Goal: Task Accomplishment & Management: Complete application form

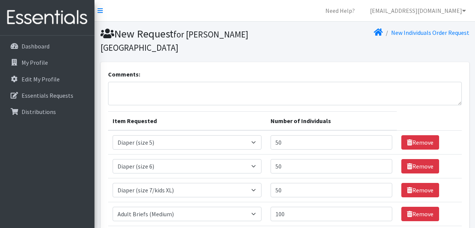
select select "4646"
select select "4649"
select select "5868"
select select "11412"
select select "11413"
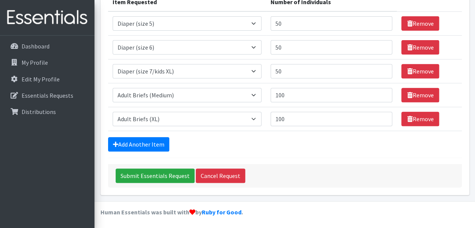
scroll to position [119, 0]
click at [303, 26] on input "50" at bounding box center [332, 23] width 122 height 14
type input "5"
type input "30"
click at [299, 44] on input "50" at bounding box center [332, 47] width 122 height 14
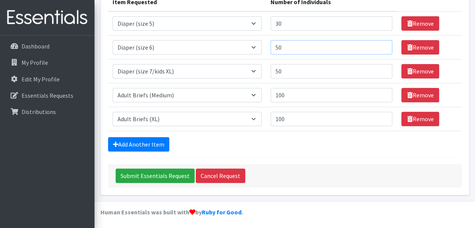
type input "5"
type input "30"
click at [294, 71] on input "50" at bounding box center [332, 71] width 122 height 14
type input "5"
type input "30"
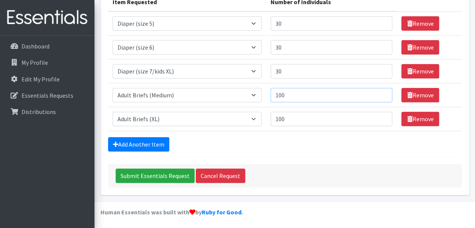
click at [296, 92] on input "100" at bounding box center [332, 95] width 122 height 14
type input "1"
type input "50"
click at [295, 116] on input "100" at bounding box center [332, 119] width 122 height 14
type input "1"
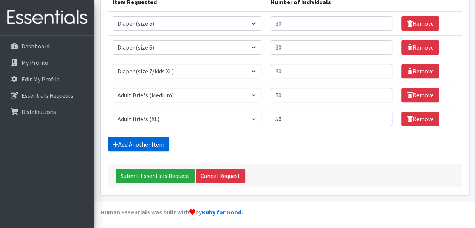
type input "50"
click at [131, 142] on link "Add Another Item" at bounding box center [138, 144] width 61 height 14
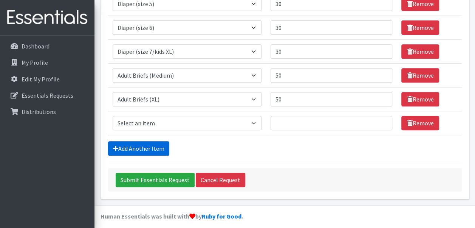
scroll to position [142, 0]
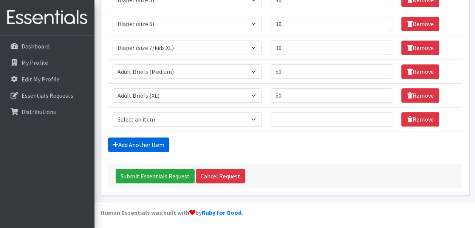
click at [141, 141] on link "Add Another Item" at bounding box center [138, 144] width 61 height 14
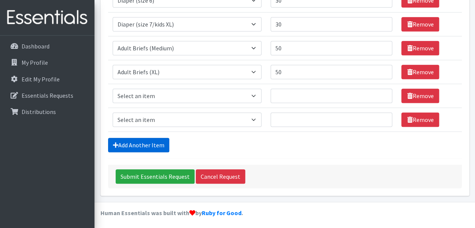
scroll to position [166, 0]
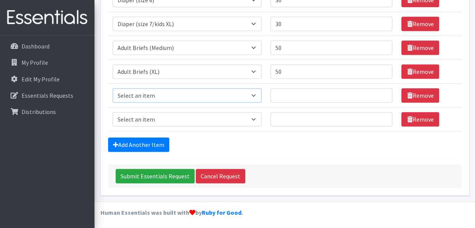
click at [189, 100] on select "Select an item Adult Briefs (Medium) Adult Briefs (XL) Adult Briefs (XS) Adult …" at bounding box center [187, 95] width 149 height 14
select select "12125"
click at [113, 88] on select "Select an item Adult Briefs (Medium) Adult Briefs (XL) Adult Briefs (XS) Adult …" at bounding box center [187, 95] width 149 height 14
click at [294, 103] on td "Number of Individuals" at bounding box center [331, 96] width 131 height 24
click at [295, 99] on input "Number of Individuals" at bounding box center [332, 95] width 122 height 14
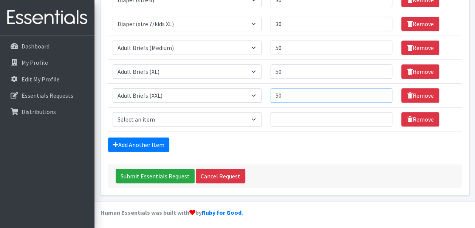
type input "50"
click at [191, 110] on td "Item Requested Select an item Adult Briefs (Medium) Adult Briefs (XL) Adult Bri…" at bounding box center [187, 119] width 158 height 24
drag, startPoint x: 191, startPoint y: 110, endPoint x: 211, endPoint y: 115, distance: 20.9
click at [211, 115] on select "Select an item Adult Briefs (Medium) Adult Briefs (XL) Adult Briefs (XS) Adult …" at bounding box center [187, 119] width 149 height 14
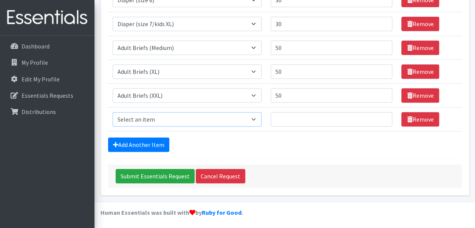
select select "4642"
click at [113, 112] on select "Select an item Adult Briefs (Medium) Adult Briefs (XL) Adult Briefs (XS) Adult …" at bounding box center [187, 119] width 149 height 14
click at [293, 46] on input "50" at bounding box center [332, 47] width 122 height 14
type input "5"
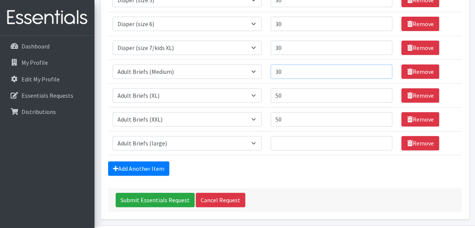
scroll to position [144, 0]
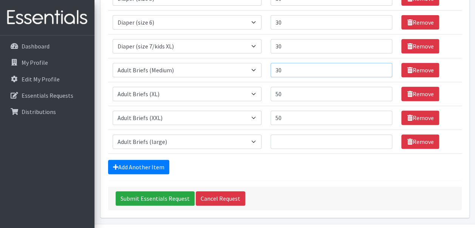
type input "30"
click at [303, 139] on input "Number of Individuals" at bounding box center [332, 141] width 122 height 14
type input "30"
click at [291, 95] on input "50" at bounding box center [332, 94] width 122 height 14
click at [280, 95] on input "50" at bounding box center [332, 94] width 122 height 14
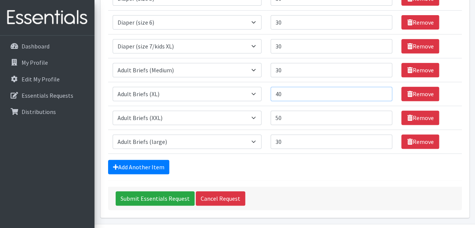
type input "40"
click at [281, 114] on input "50" at bounding box center [332, 117] width 122 height 14
type input "40"
click at [151, 162] on link "Add Another Item" at bounding box center [138, 167] width 61 height 14
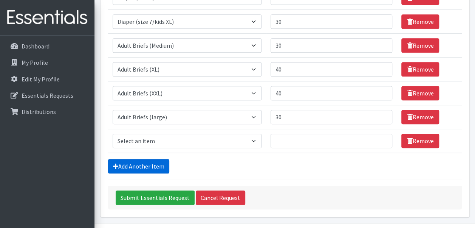
scroll to position [190, 0]
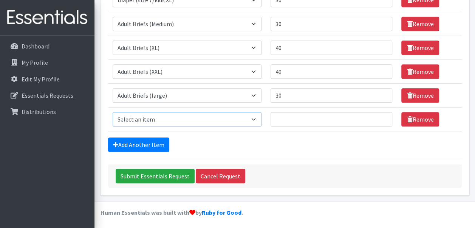
click at [168, 115] on select "Select an item Adult Briefs (Medium) Adult Briefs (XL) Adult Briefs (XS) Adult …" at bounding box center [187, 119] width 149 height 14
select select "5277"
click at [113, 112] on select "Select an item Adult Briefs (Medium) Adult Briefs (XL) Adult Briefs (XS) Adult …" at bounding box center [187, 119] width 149 height 14
click at [286, 118] on input "Number of Individuals" at bounding box center [332, 119] width 122 height 14
type input "20"
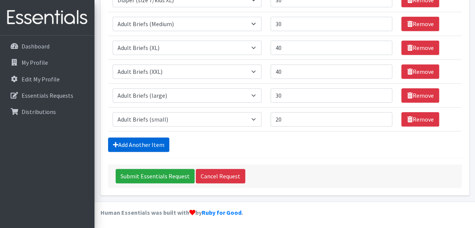
click at [137, 140] on link "Add Another Item" at bounding box center [138, 144] width 61 height 14
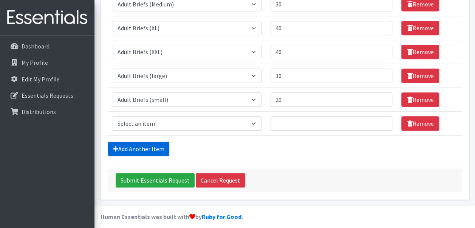
scroll to position [213, 0]
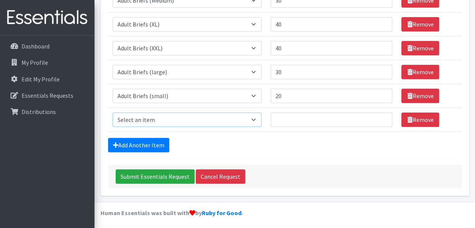
click at [166, 114] on select "Select an item Adult Briefs (Medium) Adult Briefs (XL) Adult Briefs (XS) Adult …" at bounding box center [187, 119] width 149 height 14
select select "11414"
click at [113, 112] on select "Select an item Adult Briefs (Medium) Adult Briefs (XL) Adult Briefs (XS) Adult …" at bounding box center [187, 119] width 149 height 14
click at [306, 114] on input "Number of Individuals" at bounding box center [332, 119] width 122 height 14
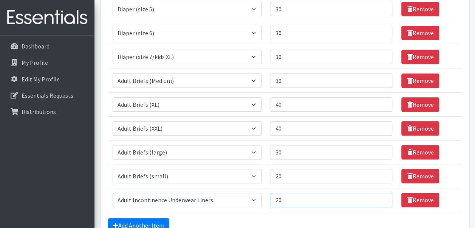
scroll to position [130, 0]
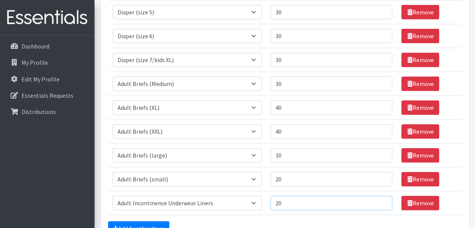
type input "20"
click at [280, 59] on input "30" at bounding box center [332, 60] width 122 height 14
type input "20"
click at [283, 37] on input "30" at bounding box center [332, 36] width 122 height 14
type input "20"
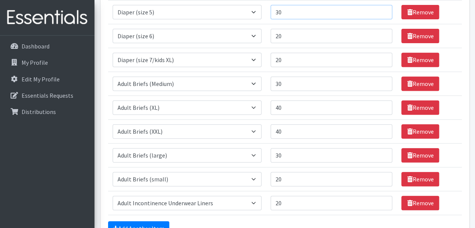
click at [282, 11] on input "30" at bounding box center [332, 12] width 122 height 14
type input "20"
click at [284, 202] on input "20" at bounding box center [332, 203] width 122 height 14
type input "10"
click at [136, 219] on form "Comments: Item Requested Number of Individuals Item Requested Select an item Ad…" at bounding box center [285, 105] width 354 height 332
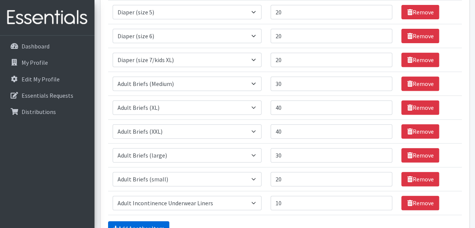
click at [136, 221] on link "Add Another Item" at bounding box center [138, 228] width 61 height 14
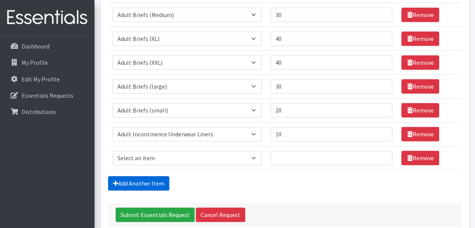
scroll to position [237, 0]
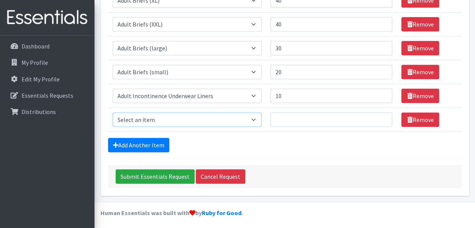
click at [167, 119] on select "Select an item Adult Briefs (Medium) Adult Briefs (XL) Adult Briefs (XS) Adult …" at bounding box center [187, 119] width 149 height 14
select select "5866"
click at [113, 112] on select "Select an item Adult Briefs (Medium) Adult Briefs (XL) Adult Briefs (XS) Adult …" at bounding box center [187, 119] width 149 height 14
click at [274, 116] on input "Number of Individuals" at bounding box center [332, 119] width 122 height 14
type input "10"
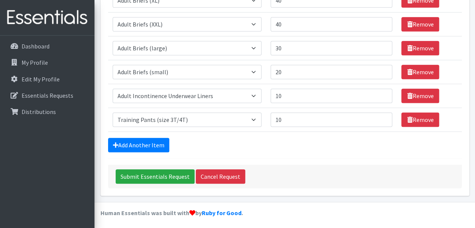
click at [152, 134] on form "Comments: Item Requested Number of Individuals Item Requested Select an item Ad…" at bounding box center [285, 10] width 354 height 356
click at [152, 138] on link "Add Another Item" at bounding box center [138, 145] width 61 height 14
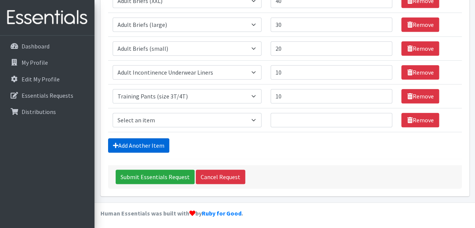
scroll to position [261, 0]
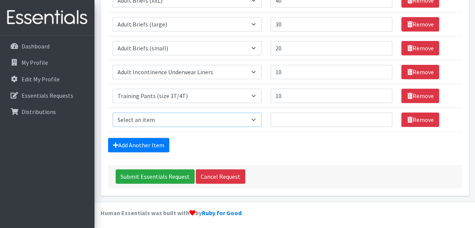
click at [174, 115] on select "Select an item Adult Briefs (Medium) Adult Briefs (XL) Adult Briefs (XS) Adult …" at bounding box center [187, 119] width 149 height 14
select select "5867"
click at [113, 112] on select "Select an item Adult Briefs (Medium) Adult Briefs (XL) Adult Briefs (XS) Adult …" at bounding box center [187, 119] width 149 height 14
click at [291, 120] on input "Number of Individuals" at bounding box center [332, 119] width 122 height 14
type input "10"
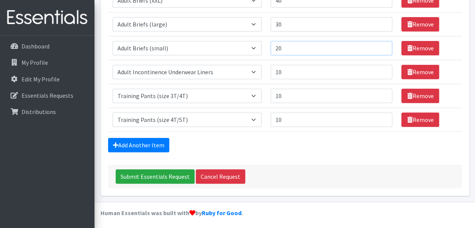
drag, startPoint x: 480, startPoint y: 152, endPoint x: 281, endPoint y: 49, distance: 223.6
click at [281, 49] on input "20" at bounding box center [332, 48] width 122 height 14
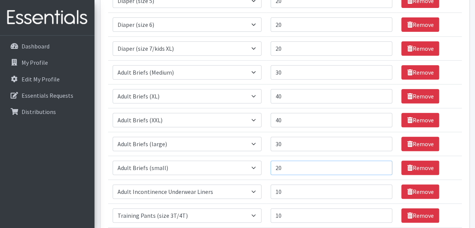
scroll to position [142, 0]
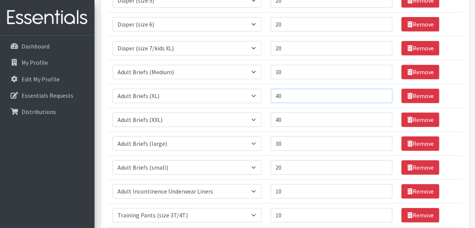
click at [281, 95] on input "40" at bounding box center [332, 96] width 122 height 14
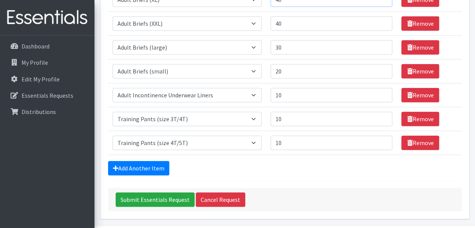
scroll to position [261, 0]
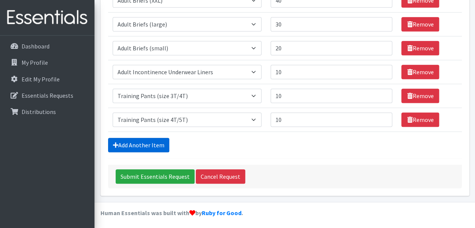
click at [155, 144] on link "Add Another Item" at bounding box center [138, 145] width 61 height 14
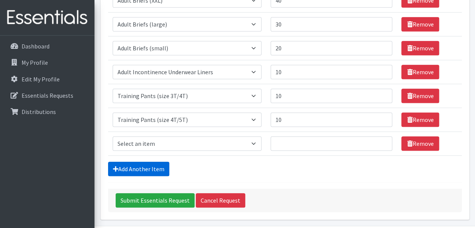
scroll to position [284, 0]
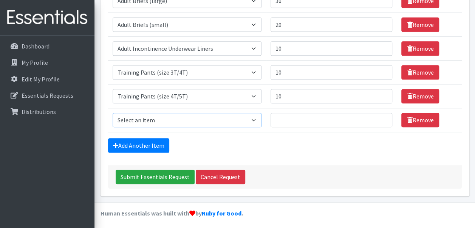
click at [160, 122] on select "Select an item Adult Briefs (Medium) Adult Briefs (XL) Adult Briefs (XS) Adult …" at bounding box center [187, 120] width 149 height 14
select select "4665"
click at [113, 113] on select "Select an item Adult Briefs (Medium) Adult Briefs (XL) Adult Briefs (XS) Adult …" at bounding box center [187, 120] width 149 height 14
click at [312, 114] on input "Number of Individuals" at bounding box center [332, 120] width 122 height 14
type input "200"
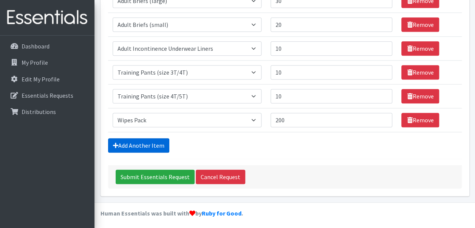
click at [130, 138] on link "Add Another Item" at bounding box center [138, 145] width 61 height 14
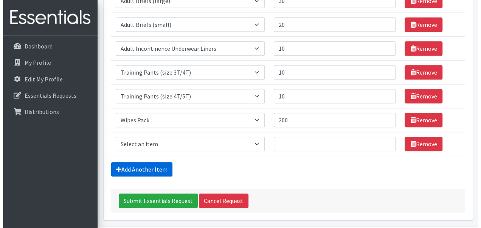
scroll to position [308, 0]
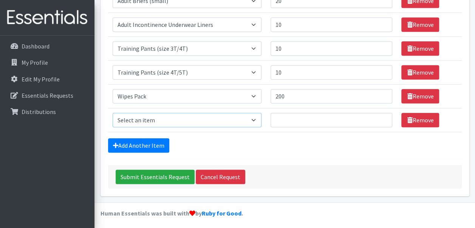
click at [174, 113] on select "Select an item Adult Briefs (Medium) Adult Briefs (XL) Adult Briefs (XS) Adult …" at bounding box center [187, 120] width 149 height 14
select select "12686"
click at [113, 113] on select "Select an item Adult Briefs (Medium) Adult Briefs (XL) Adult Briefs (XS) Adult …" at bounding box center [187, 120] width 149 height 14
click at [286, 120] on input "Number of Individuals" at bounding box center [332, 120] width 122 height 14
type input "125"
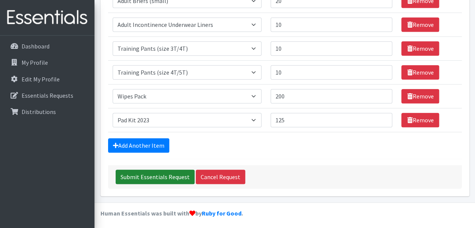
click at [172, 175] on input "Submit Essentials Request" at bounding box center [155, 176] width 79 height 14
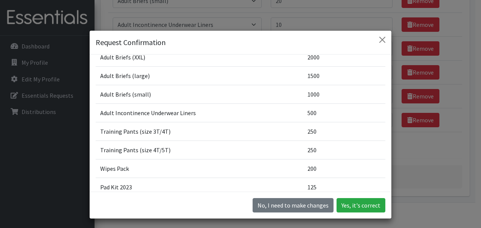
scroll to position [129, 0]
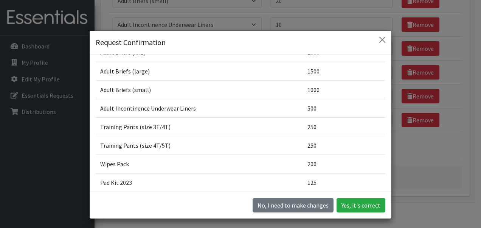
drag, startPoint x: 380, startPoint y: 188, endPoint x: 269, endPoint y: 50, distance: 176.8
click at [269, 50] on div "Request Confirmation" at bounding box center [241, 43] width 302 height 24
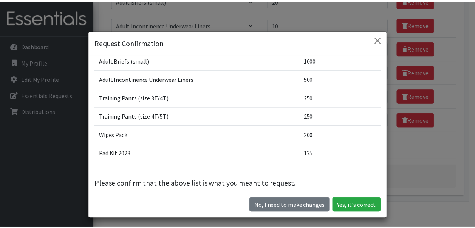
scroll to position [157, 0]
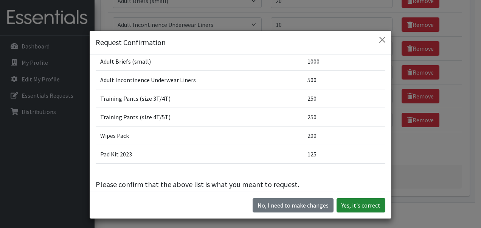
drag, startPoint x: 363, startPoint y: 208, endPoint x: 352, endPoint y: 207, distance: 11.4
click at [352, 207] on button "Yes, it's correct" at bounding box center [361, 205] width 49 height 14
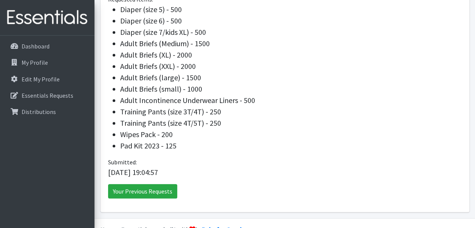
scroll to position [304, 0]
